Goal: Task Accomplishment & Management: Use online tool/utility

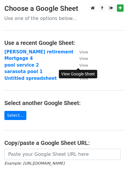
click at [83, 66] on small "View" at bounding box center [83, 65] width 9 height 4
click at [10, 64] on strong "pool service 2" at bounding box center [21, 64] width 35 height 5
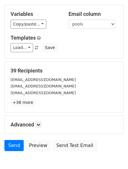
scroll to position [30, 0]
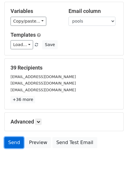
click at [12, 142] on link "Send" at bounding box center [13, 142] width 19 height 11
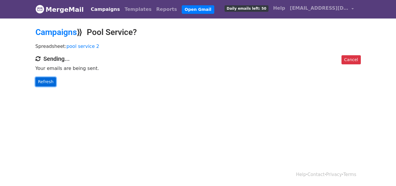
click at [45, 82] on link "Refresh" at bounding box center [45, 81] width 21 height 9
